Goal: Information Seeking & Learning: Find specific fact

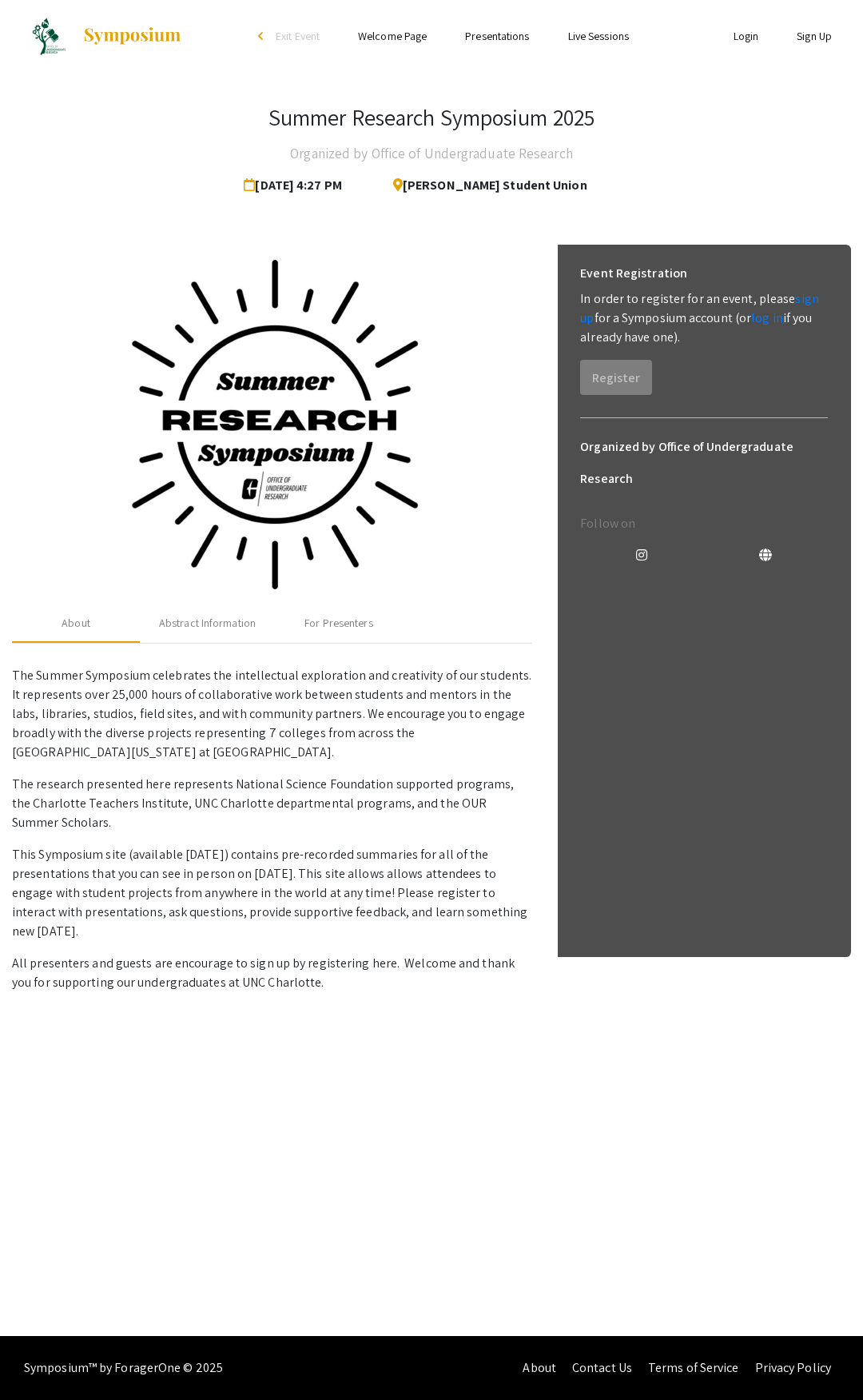
click at [507, 34] on link "Presentations" at bounding box center [497, 37] width 64 height 15
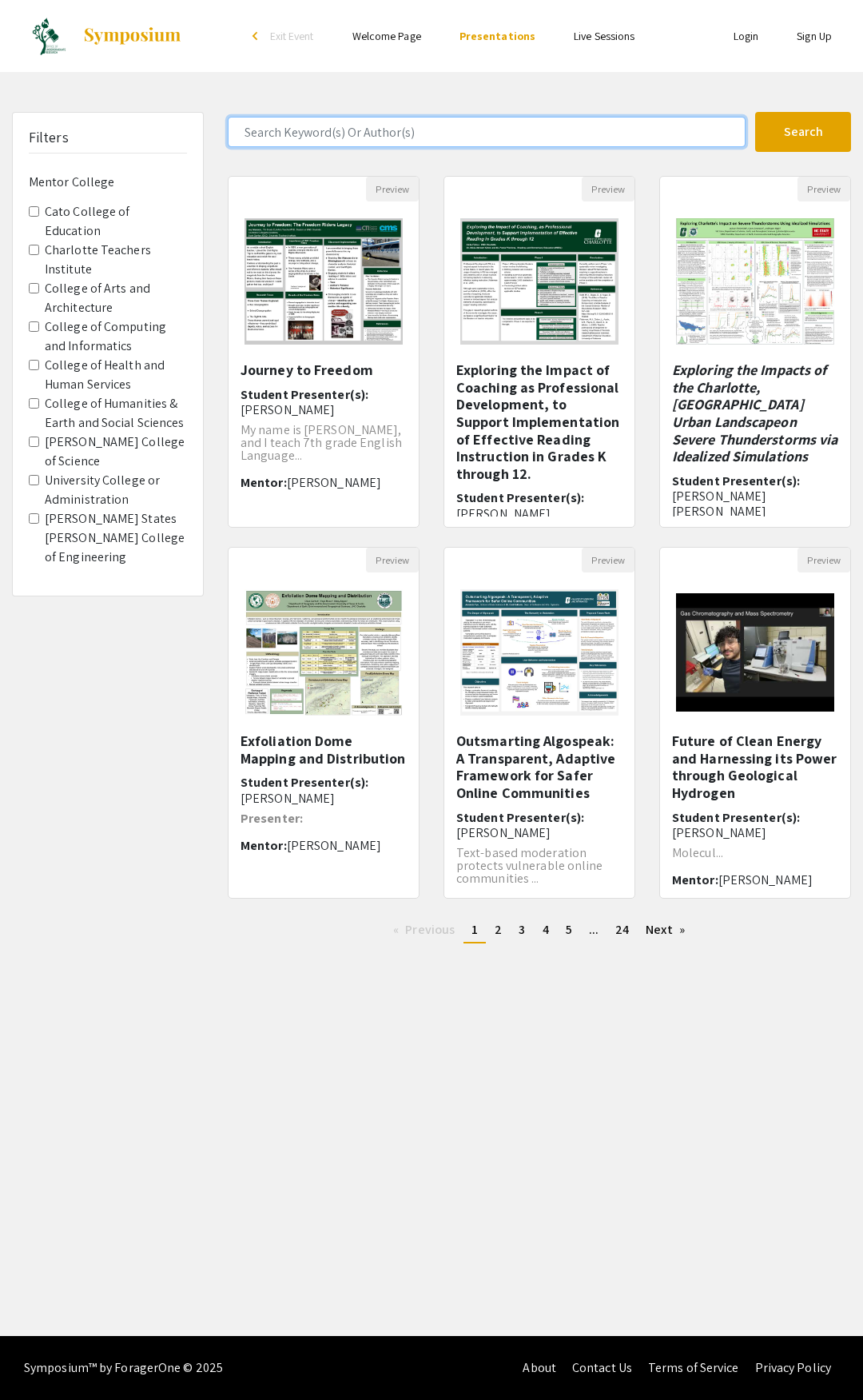
click at [314, 128] on input "Search Keyword(s) Or Author(s)" at bounding box center [487, 131] width 518 height 30
type input "[PERSON_NAME]"
click at [755, 112] on button "Search" at bounding box center [803, 132] width 96 height 40
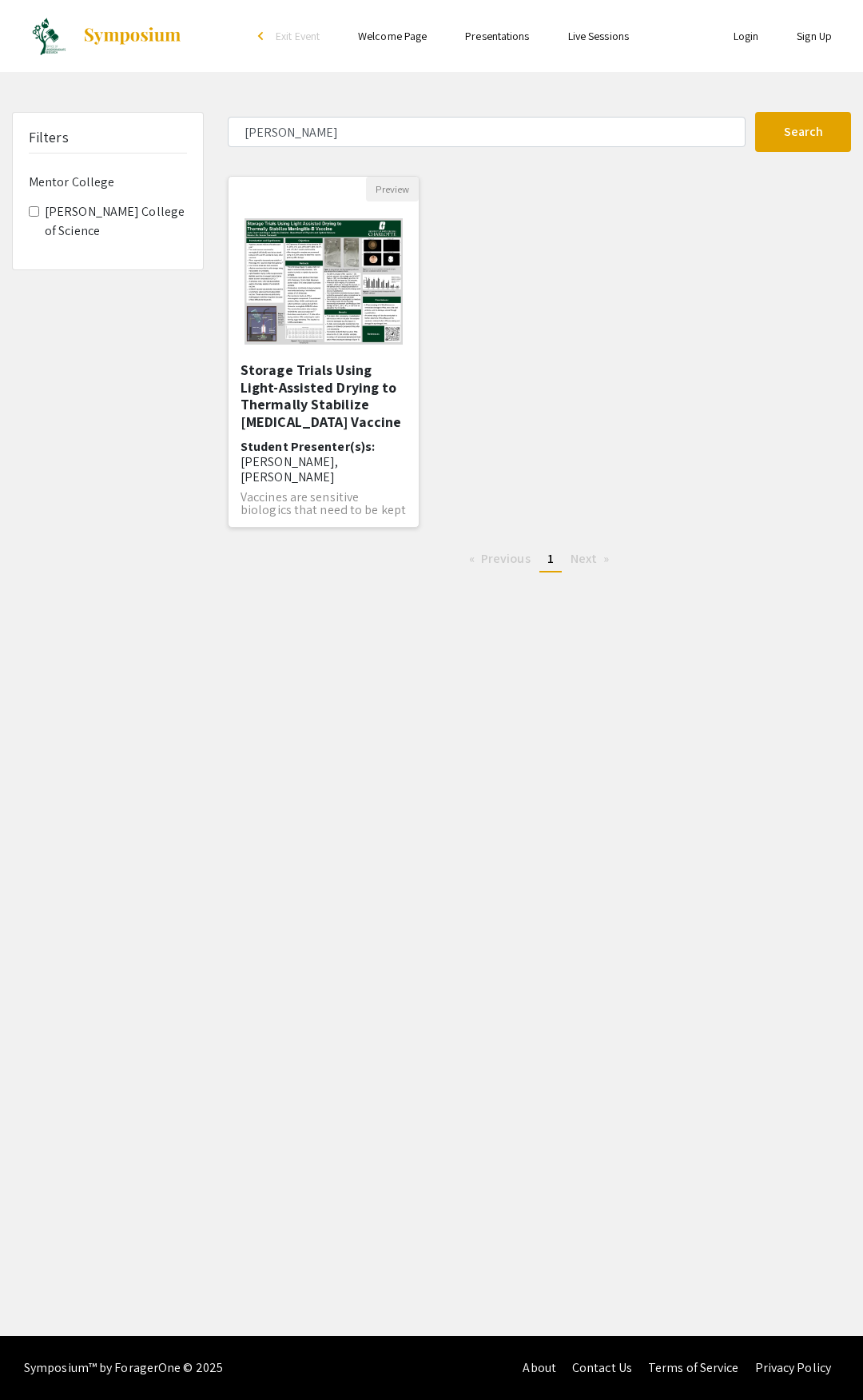
click at [318, 381] on h5 "Storage Trials Using Light-Assisted Drying to Thermally Stabilize [MEDICAL_DATA…" at bounding box center [324, 395] width 166 height 68
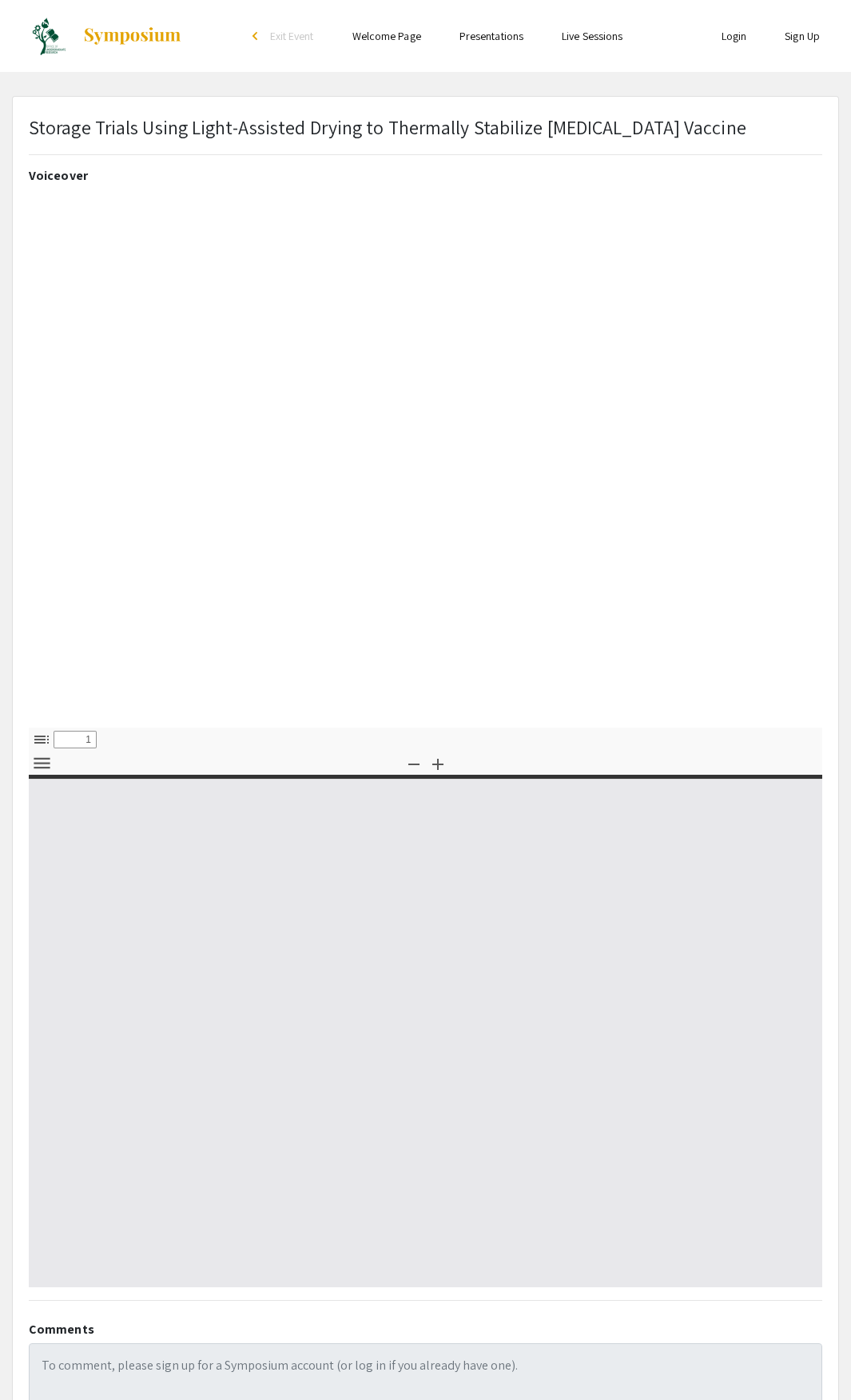
select select "custom"
type input "0"
select select "custom"
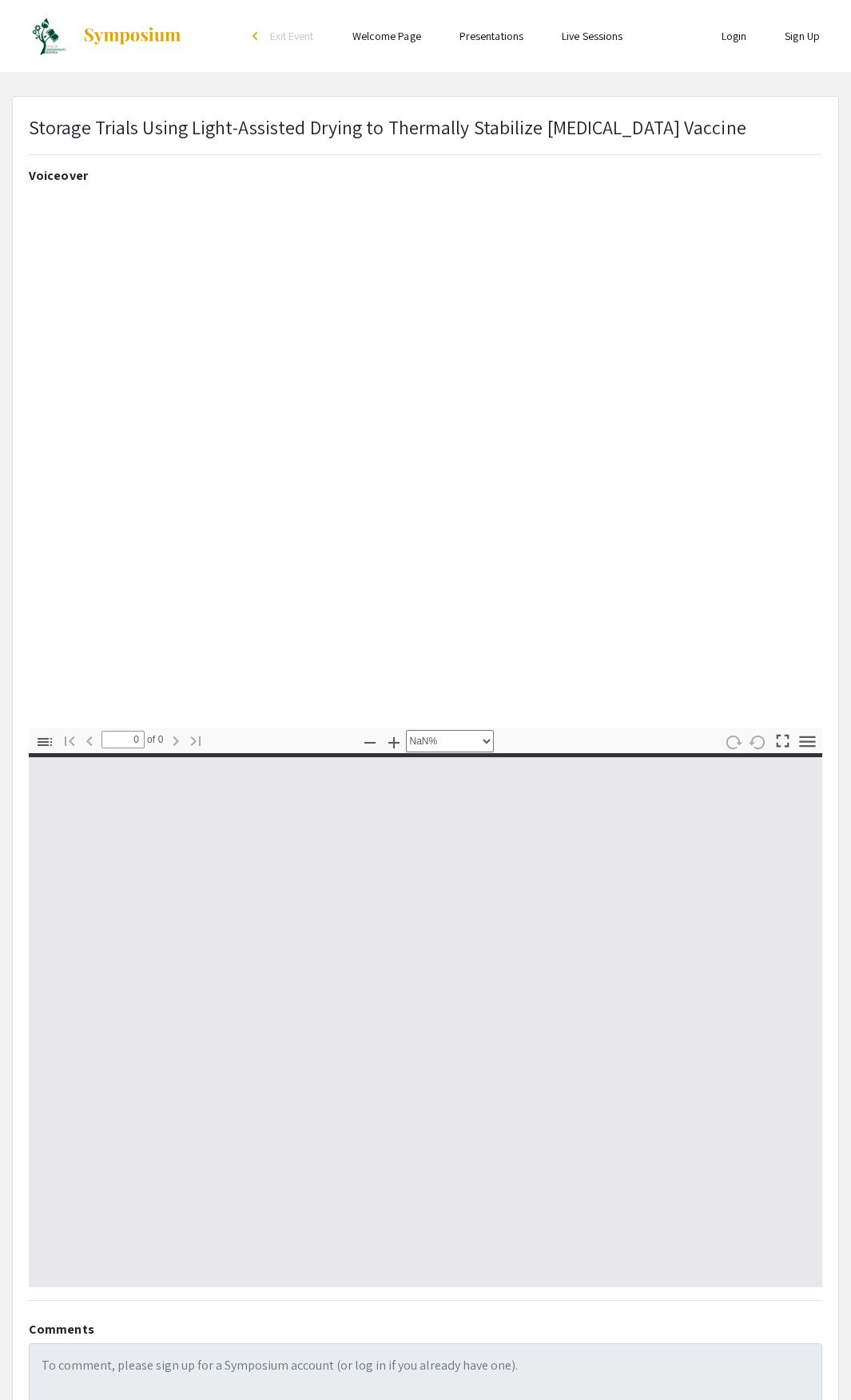
type input "1"
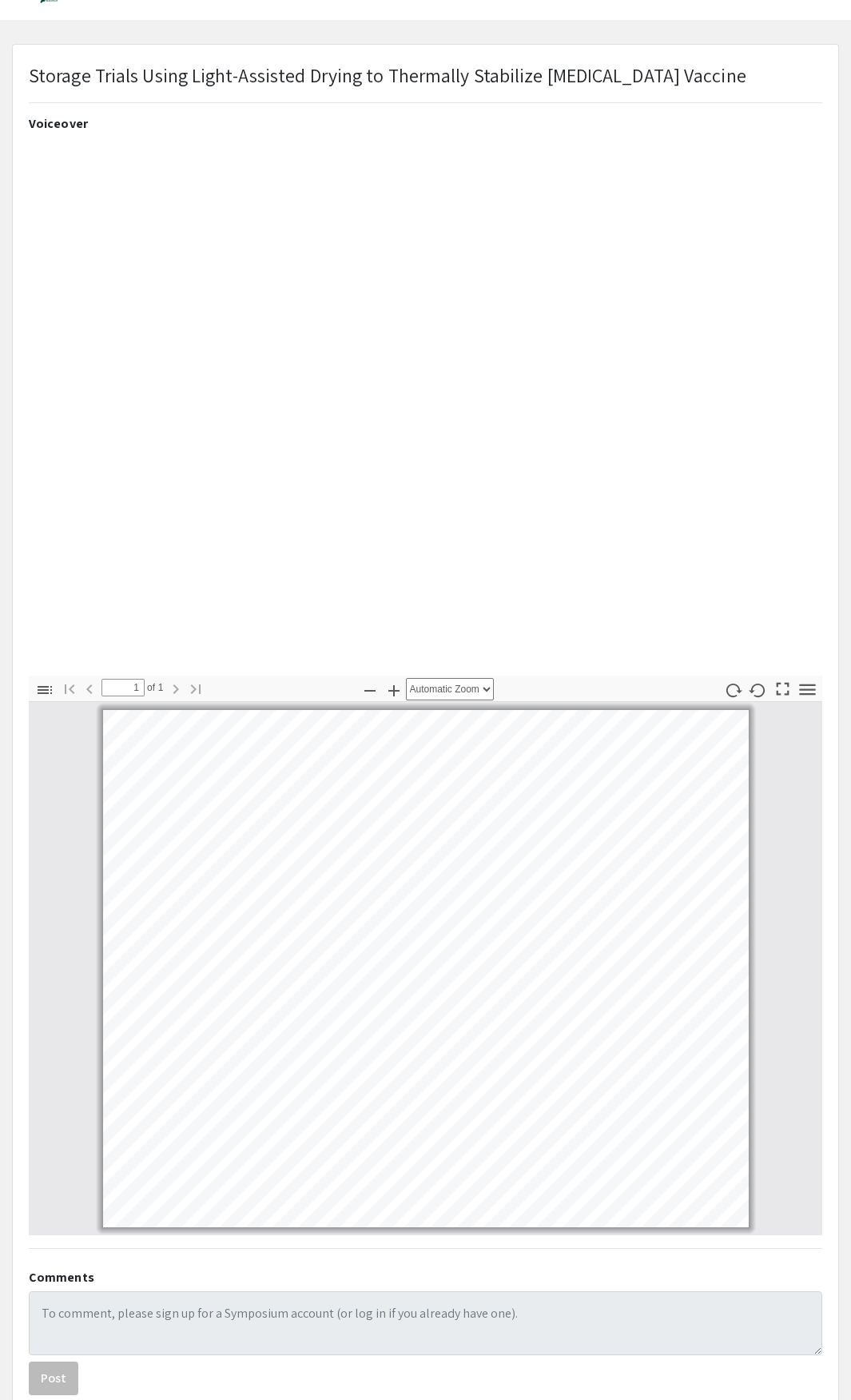
scroll to position [80, 0]
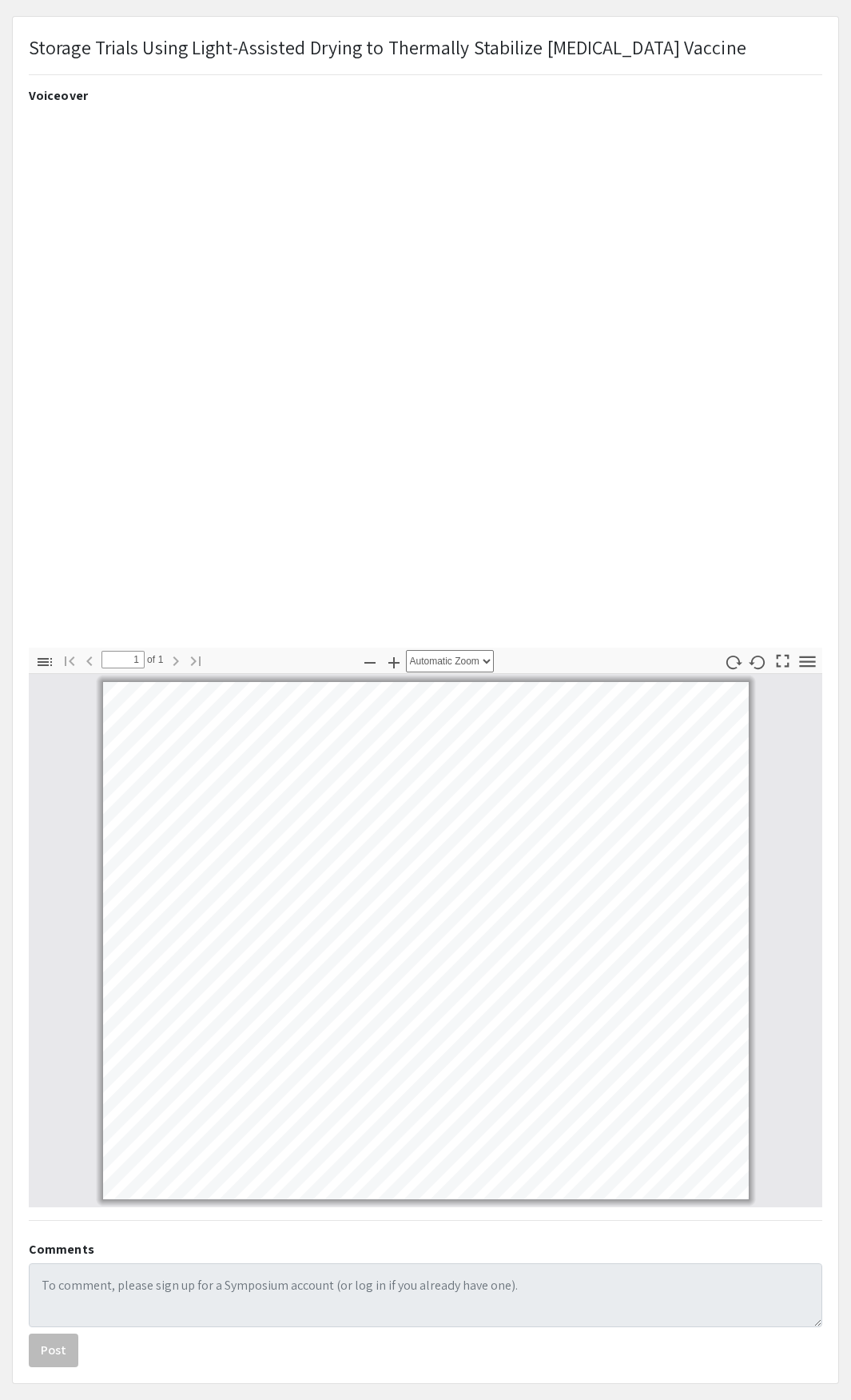
select select "page-width"
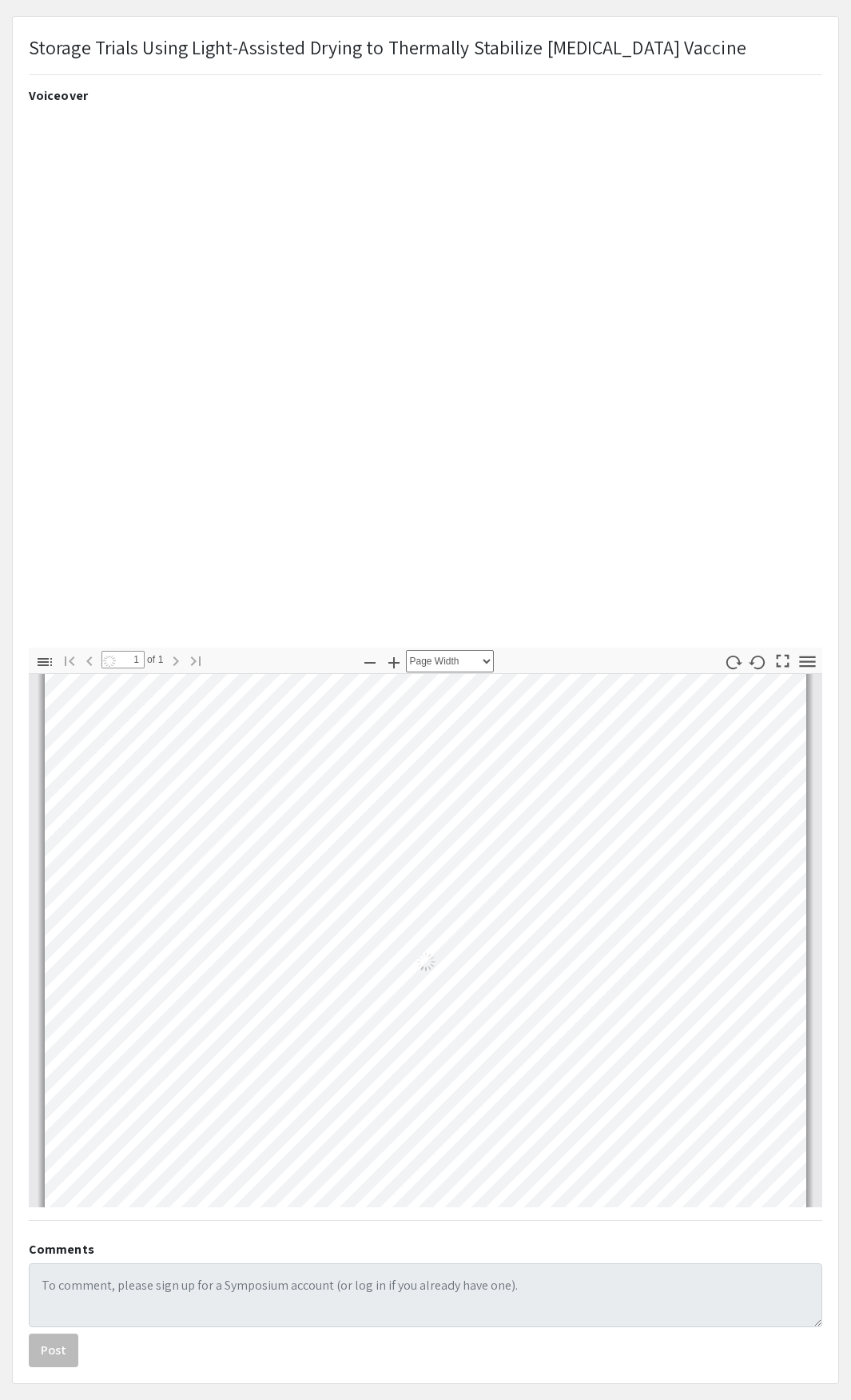
click at [677, 815] on div "Loading…" at bounding box center [425, 962] width 762 height 610
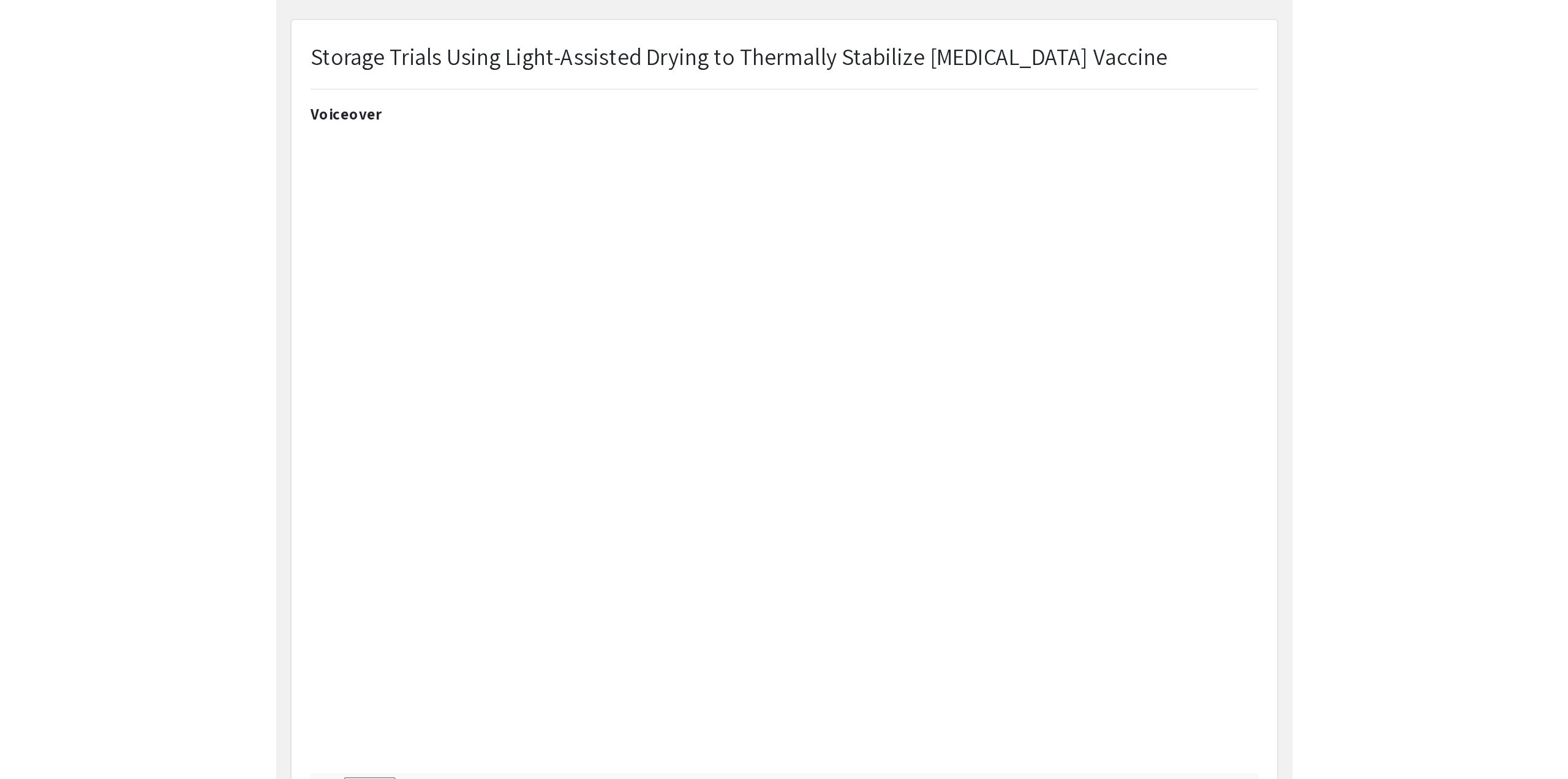
scroll to position [0, 0]
